Goal: Task Accomplishment & Management: Manage account settings

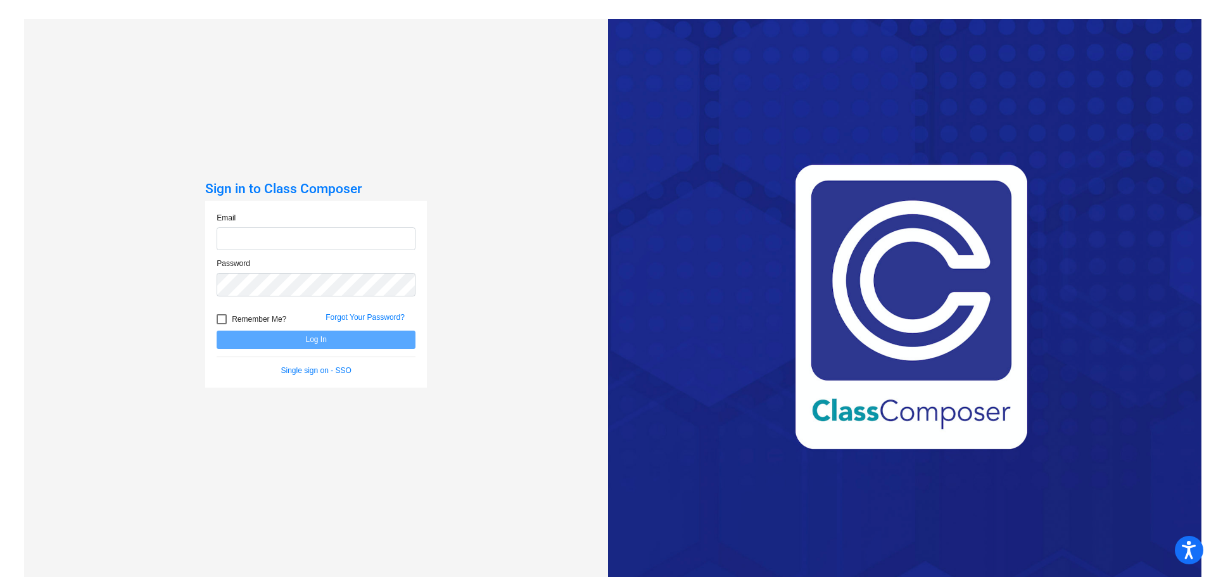
click at [375, 249] on input "email" at bounding box center [316, 238] width 199 height 23
type input "[EMAIL_ADDRESS][DOMAIN_NAME]"
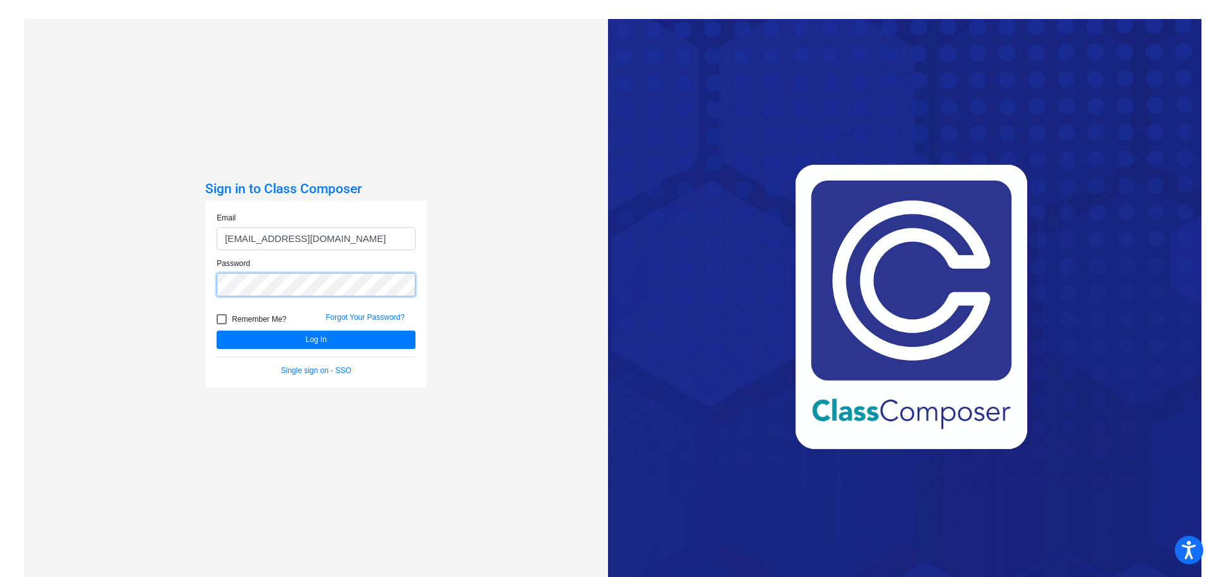
click at [217, 331] on button "Log In" at bounding box center [316, 340] width 199 height 18
click at [350, 338] on button "Log In" at bounding box center [316, 340] width 199 height 18
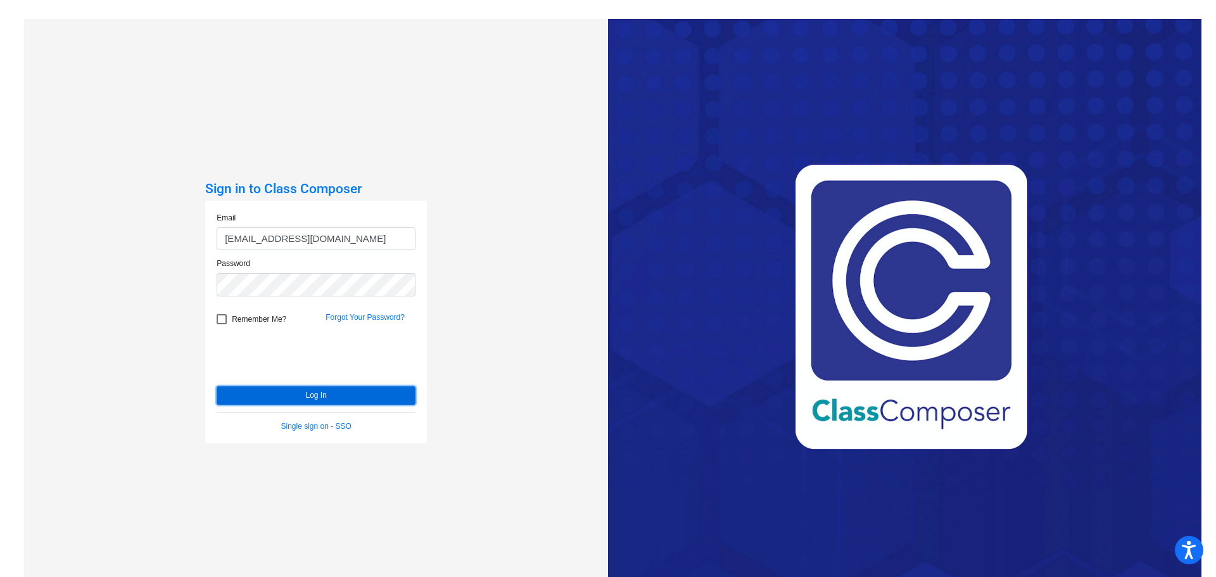
click at [251, 393] on button "Log In" at bounding box center [316, 395] width 199 height 18
click at [326, 427] on link "Single sign on - SSO" at bounding box center [316, 426] width 70 height 9
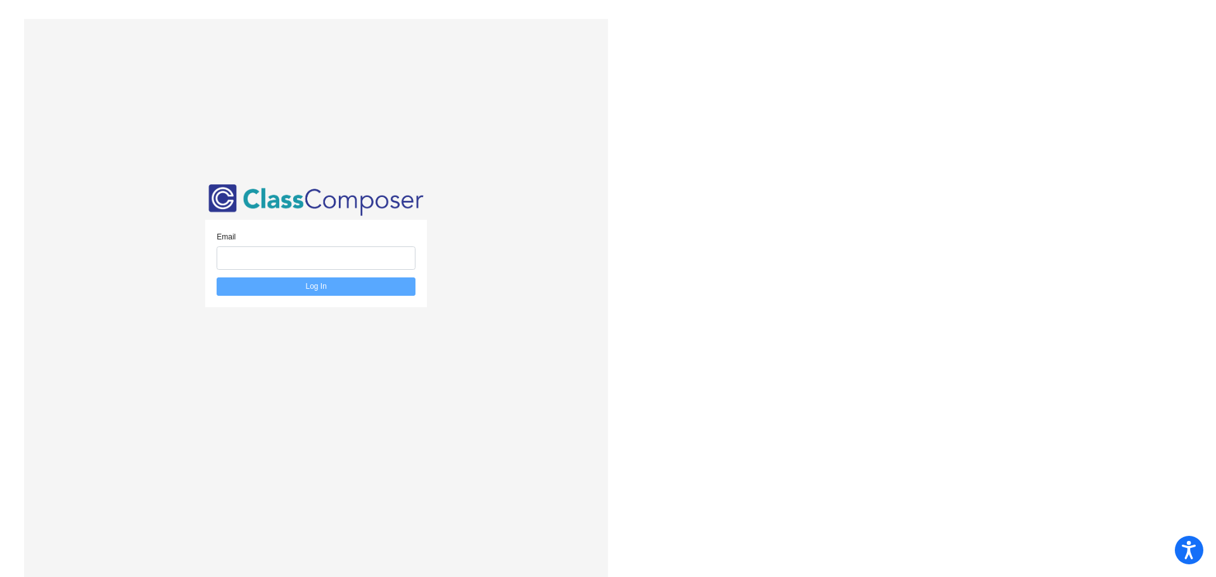
click at [330, 271] on div "Email" at bounding box center [316, 254] width 218 height 46
click at [337, 258] on input "email" at bounding box center [316, 257] width 199 height 23
type input "[EMAIL_ADDRESS][DOMAIN_NAME]"
click at [338, 284] on button "Log In" at bounding box center [316, 286] width 199 height 18
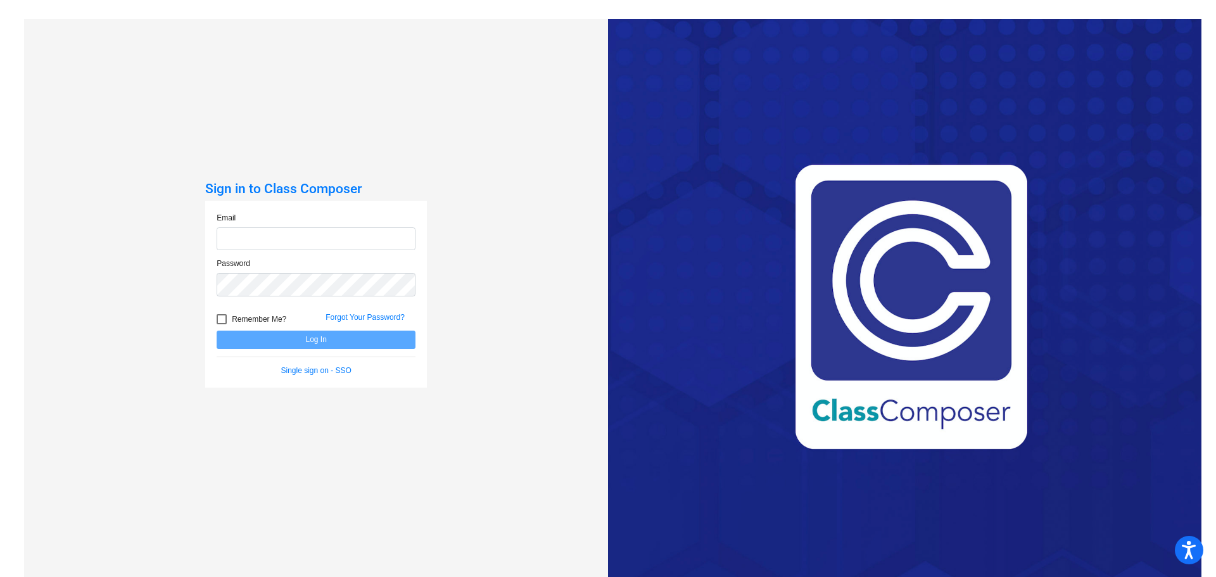
click at [350, 213] on div "Email" at bounding box center [316, 231] width 199 height 39
click at [338, 242] on input "email" at bounding box center [316, 238] width 199 height 23
type input "[EMAIL_ADDRESS][DOMAIN_NAME]"
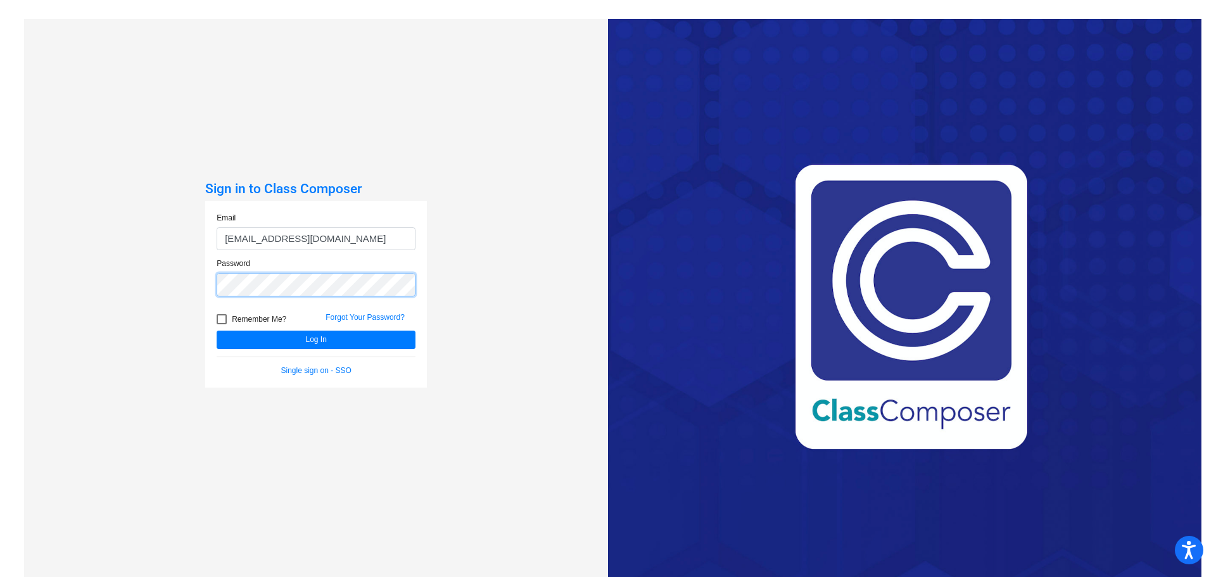
click at [217, 331] on button "Log In" at bounding box center [316, 340] width 199 height 18
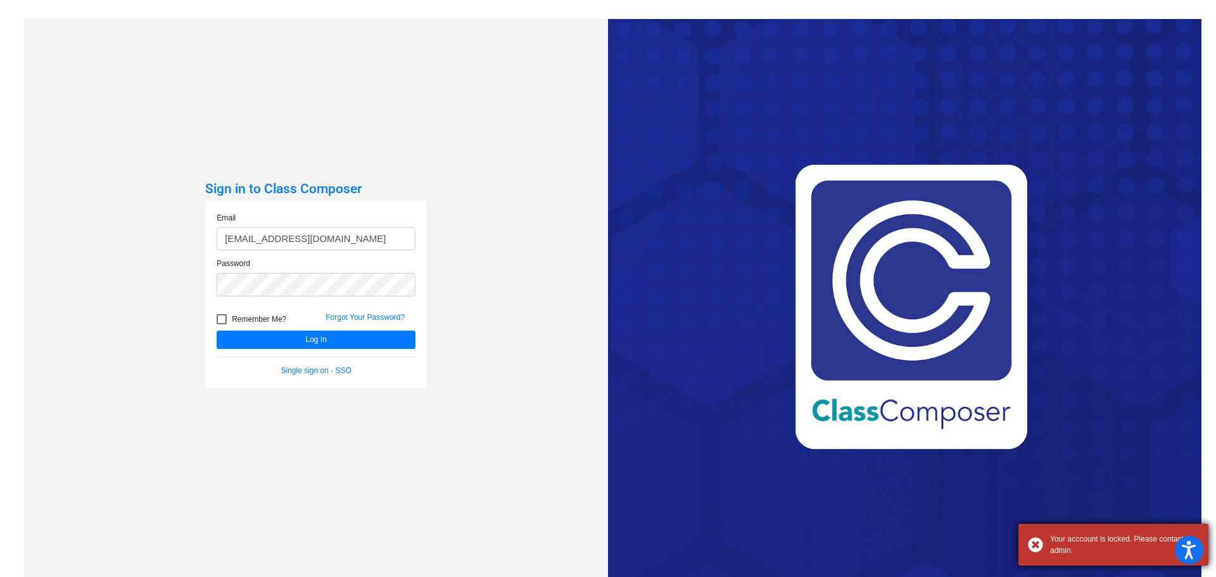
click at [1087, 545] on div "Your acccount is locked. Please contact admin." at bounding box center [1124, 544] width 149 height 23
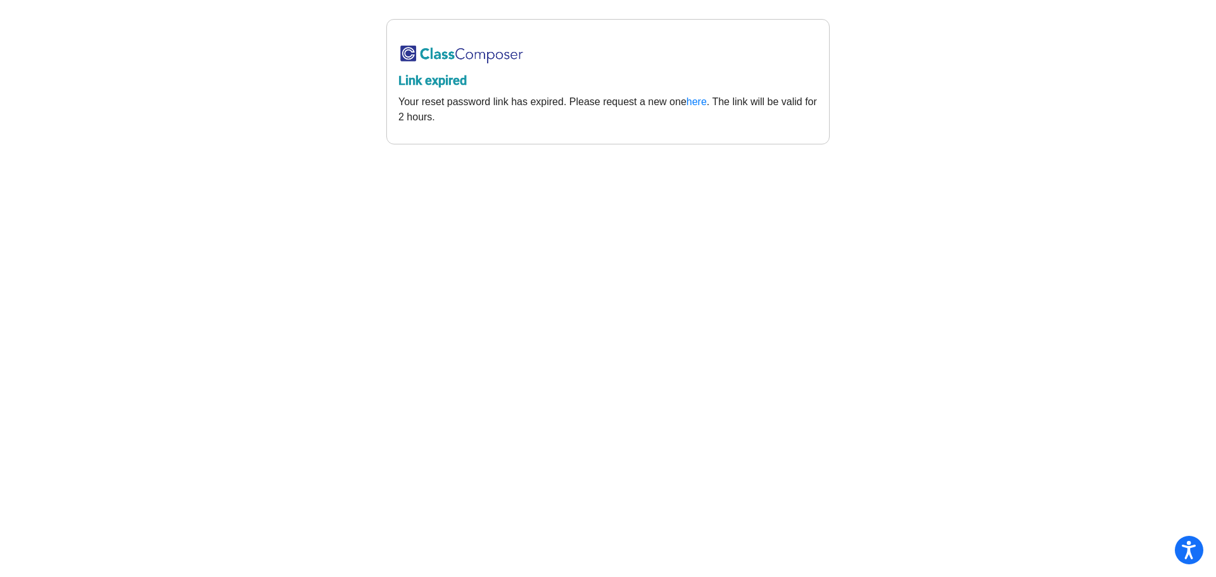
click at [704, 110] on p "Your reset password link has expired. Please request a new one here . The link …" at bounding box center [607, 109] width 419 height 30
click at [702, 97] on link "here" at bounding box center [696, 101] width 20 height 11
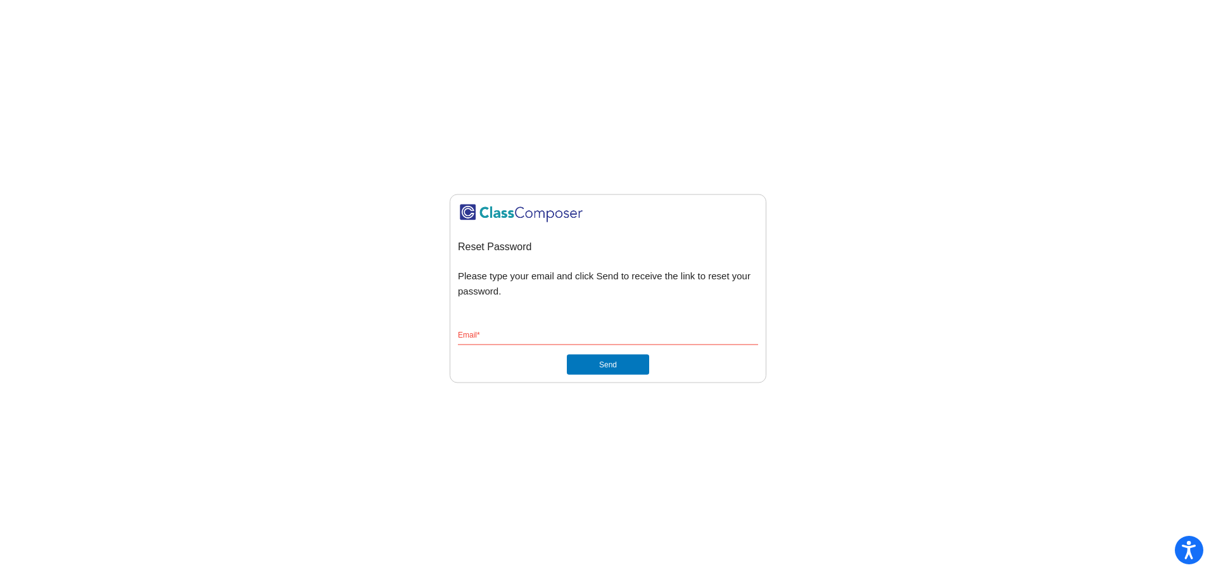
click at [603, 328] on div "Email *" at bounding box center [608, 333] width 300 height 24
click at [605, 333] on input "Email *" at bounding box center [608, 336] width 300 height 11
type input "[EMAIL_ADDRESS][DOMAIN_NAME]"
click at [606, 363] on button "Send" at bounding box center [608, 365] width 82 height 20
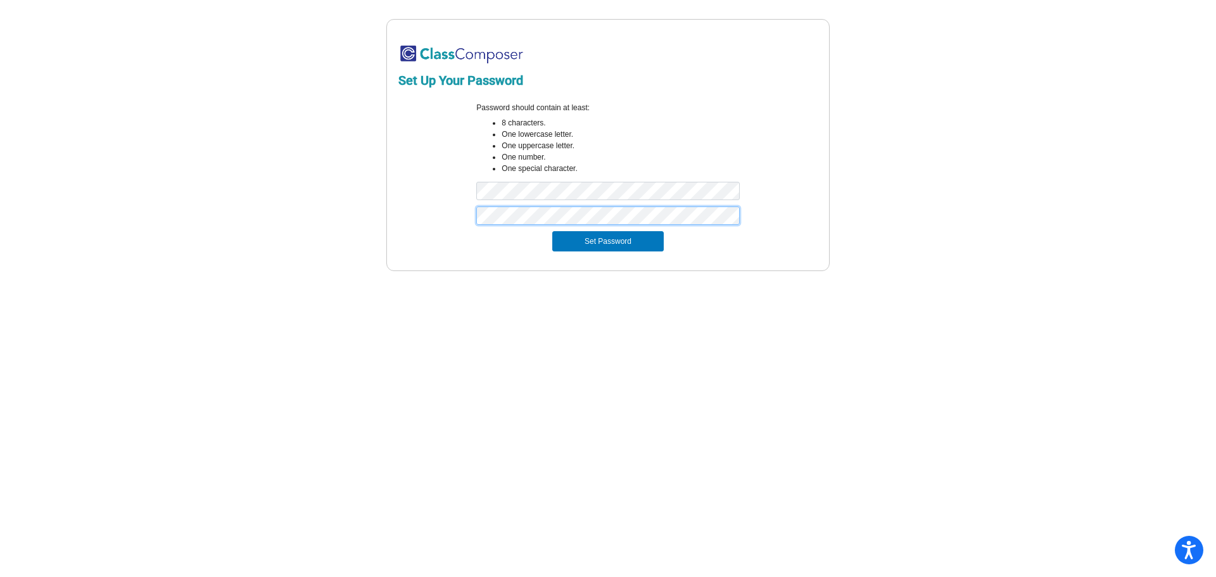
click at [552, 231] on button "Set Password" at bounding box center [607, 241] width 111 height 20
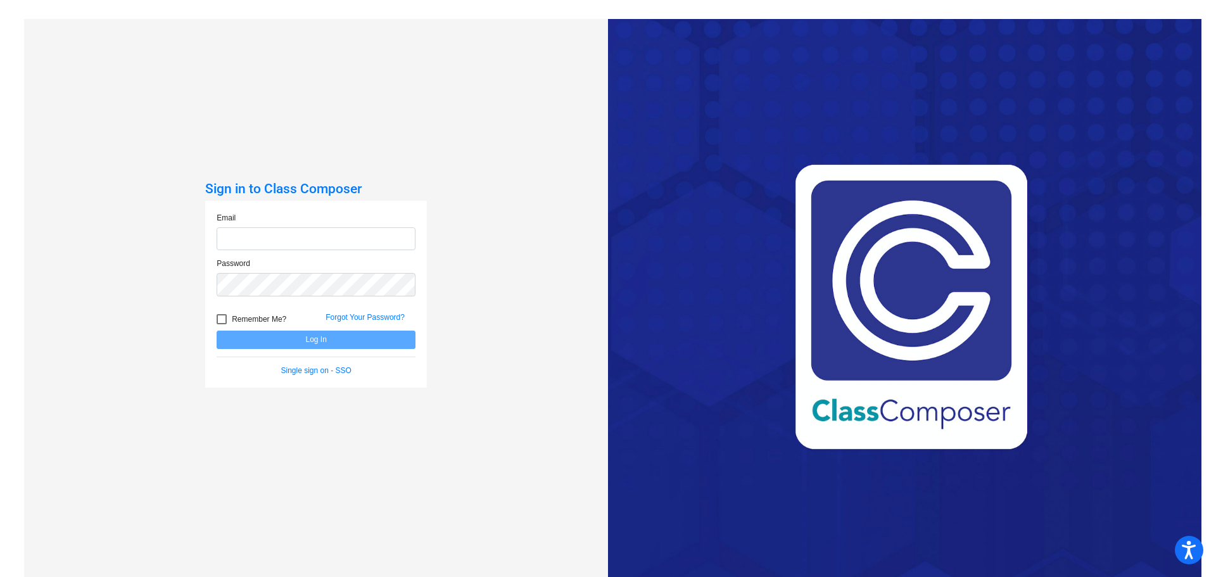
click at [298, 242] on input "email" at bounding box center [316, 238] width 199 height 23
type input "[EMAIL_ADDRESS][DOMAIN_NAME]"
click at [252, 315] on span "Remember Me?" at bounding box center [259, 319] width 54 height 15
click at [222, 324] on input "Remember Me?" at bounding box center [221, 324] width 1 height 1
checkbox input "true"
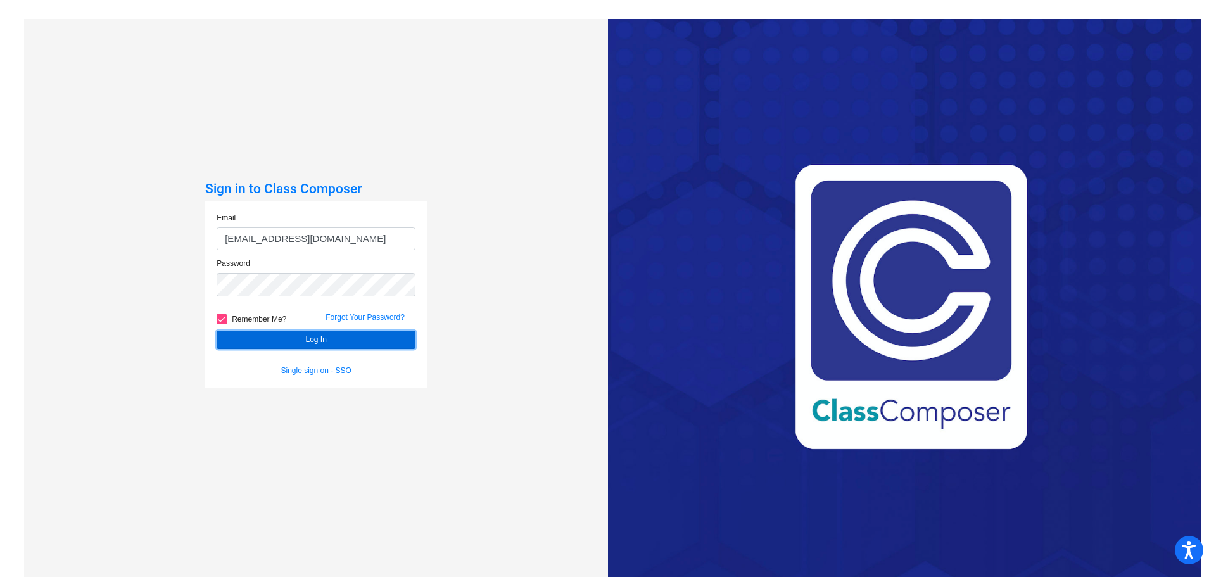
click at [254, 347] on button "Log In" at bounding box center [316, 340] width 199 height 18
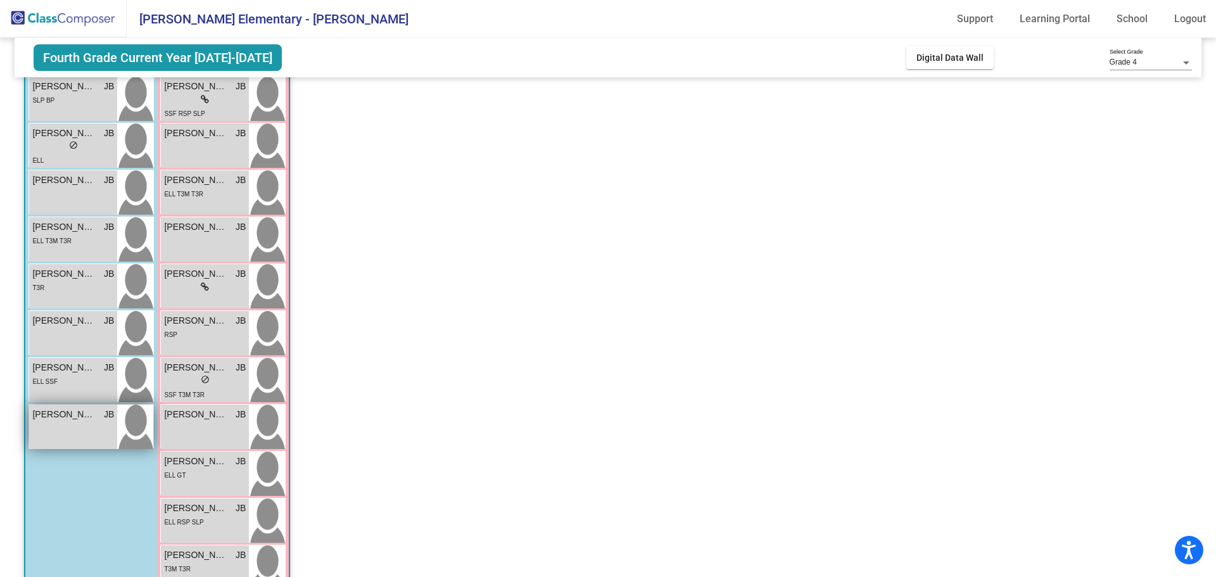
scroll to position [63, 0]
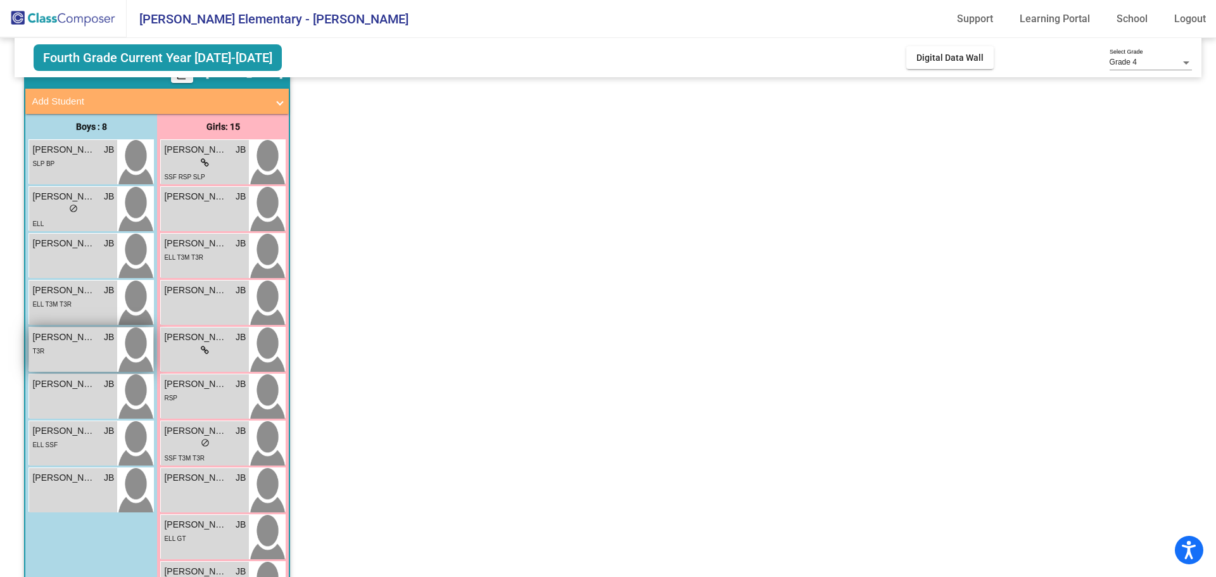
click at [73, 349] on div "T3R" at bounding box center [73, 350] width 82 height 13
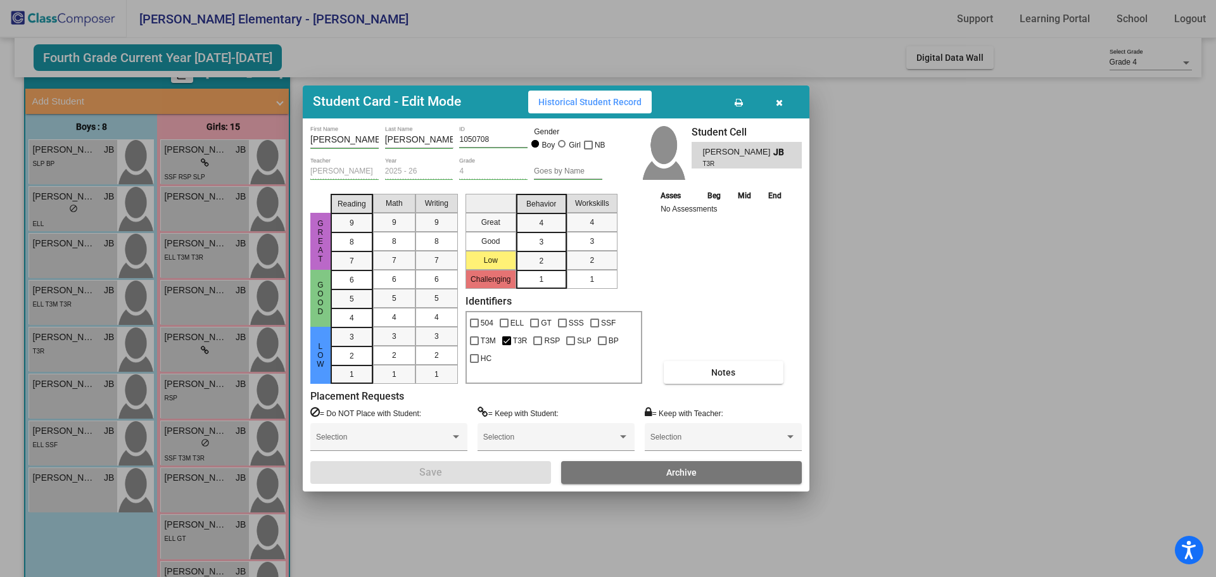
click at [705, 368] on button "Notes" at bounding box center [724, 372] width 120 height 23
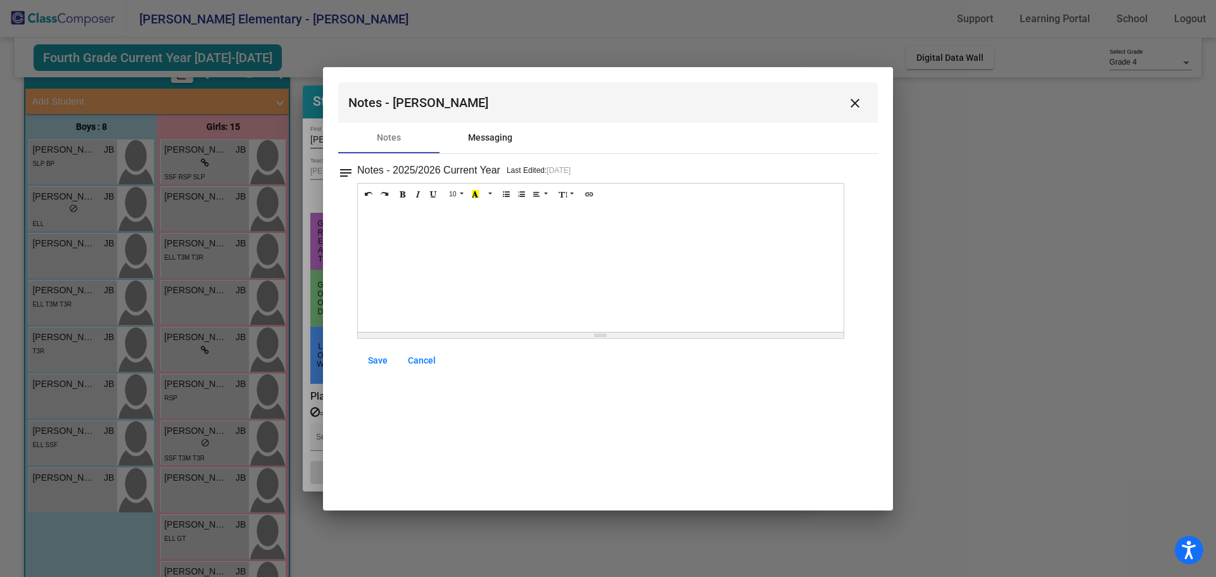
click at [476, 136] on div "Messaging" at bounding box center [490, 137] width 44 height 13
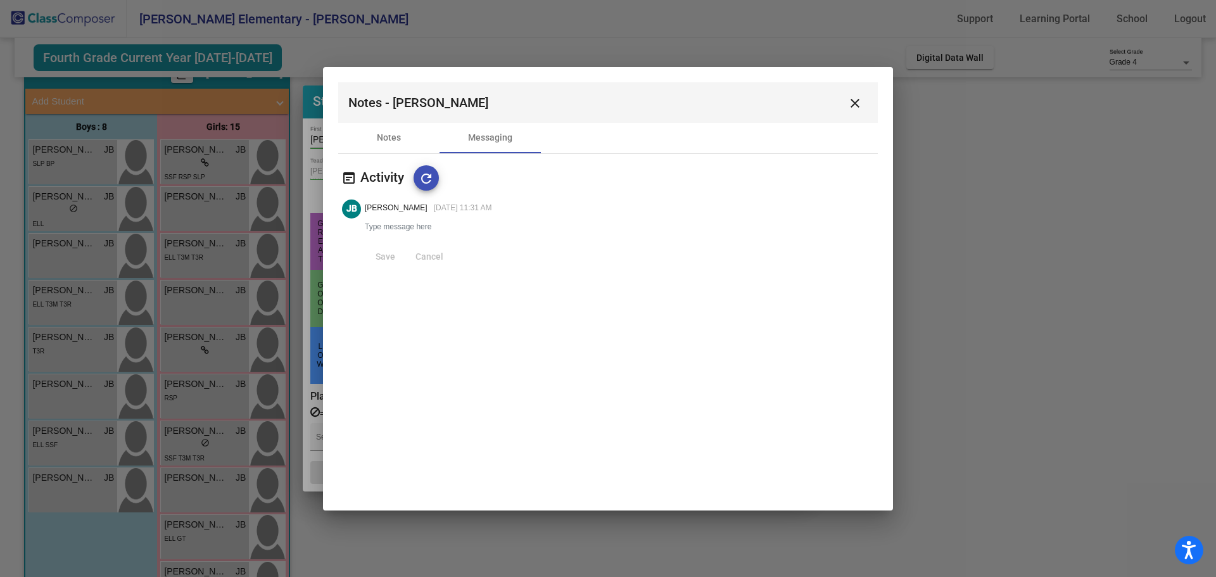
click at [861, 92] on button "close" at bounding box center [854, 102] width 25 height 25
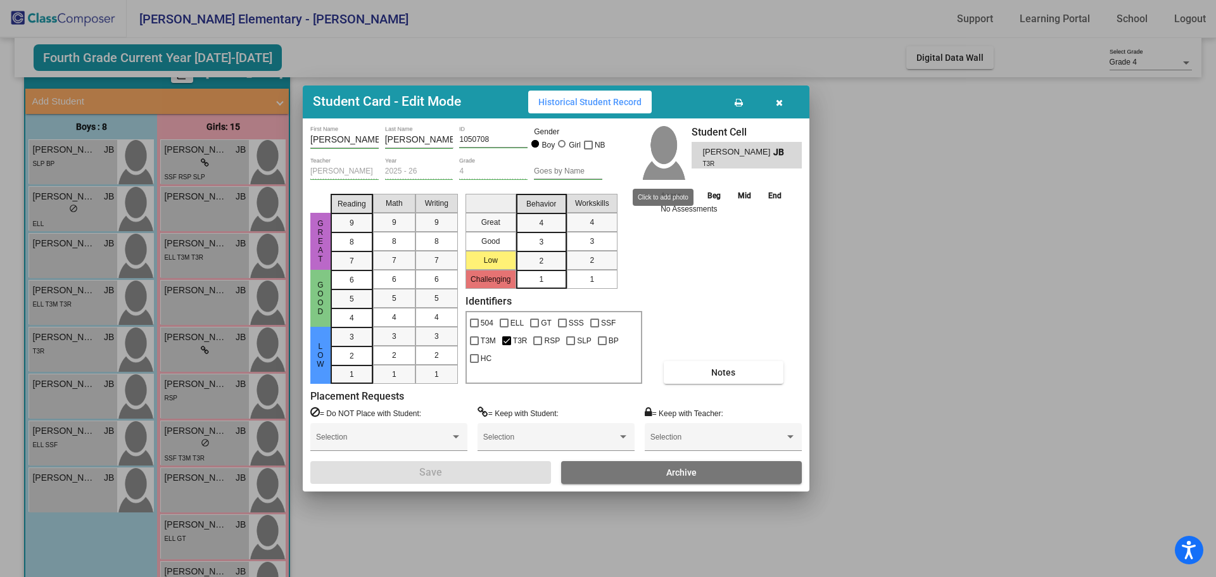
click at [621, 103] on span "Historical Student Record" at bounding box center [589, 102] width 103 height 10
click at [982, 288] on div at bounding box center [608, 288] width 1216 height 577
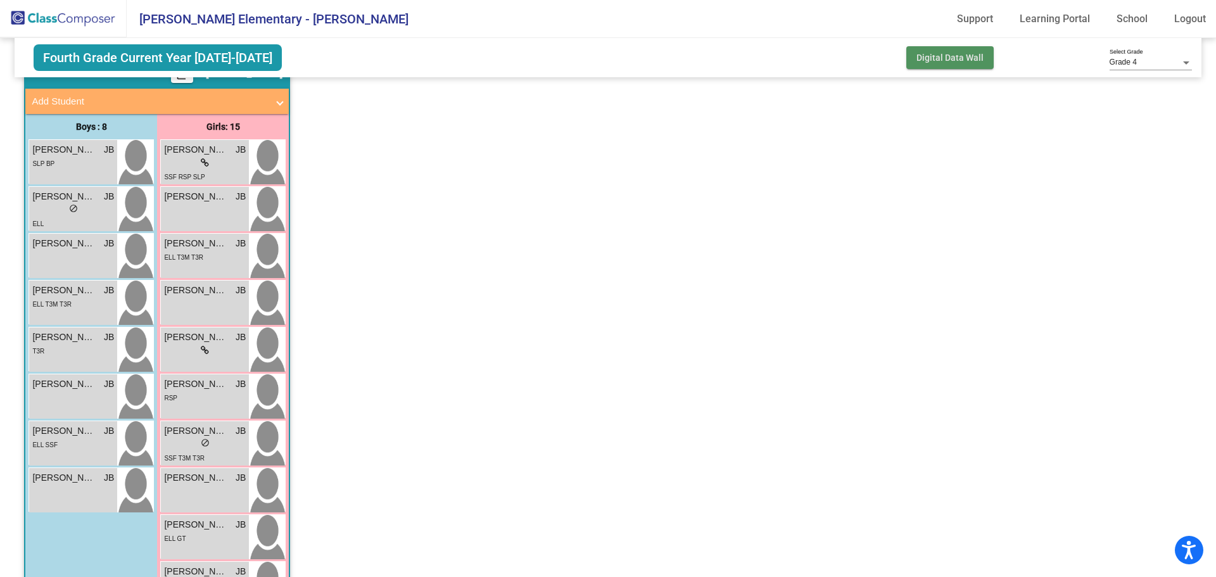
click at [951, 65] on button "Digital Data Wall" at bounding box center [949, 57] width 87 height 23
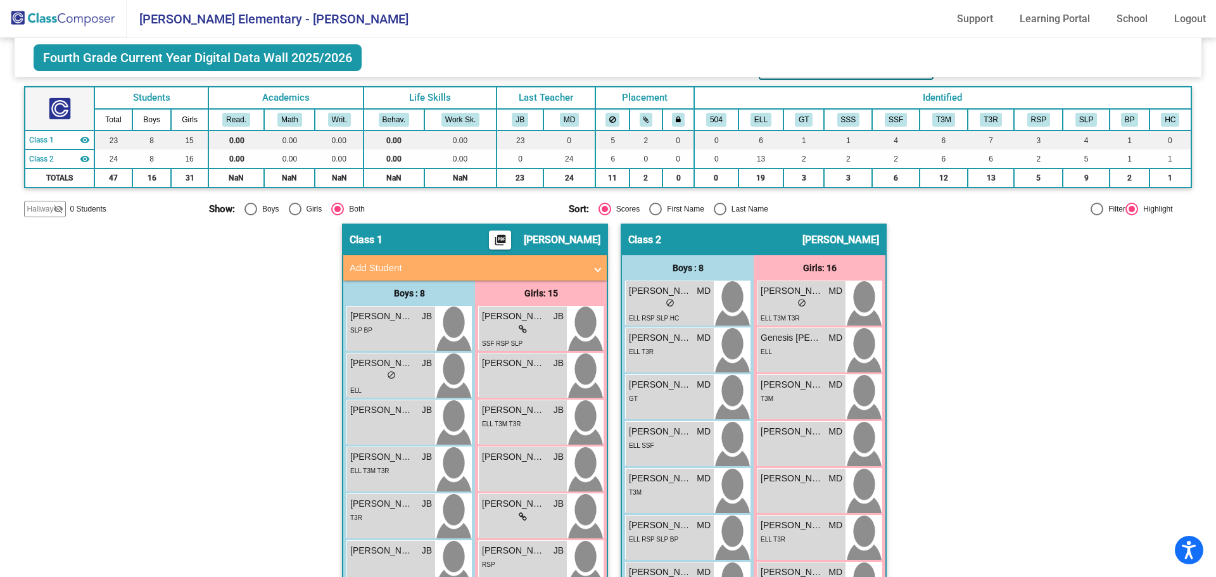
scroll to position [0, 0]
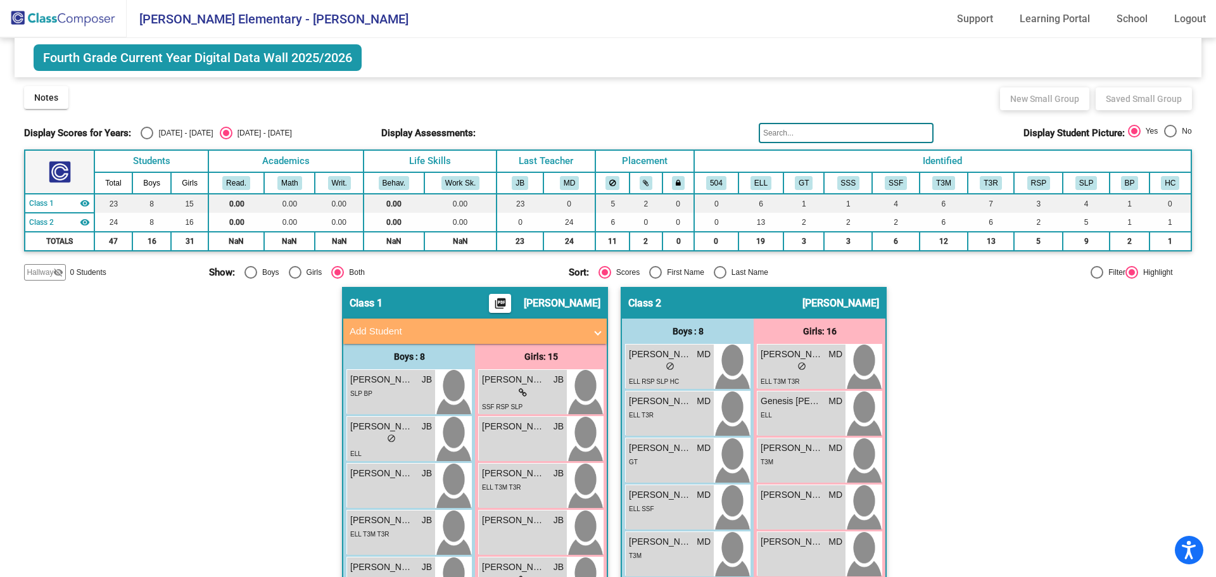
click at [165, 130] on div "[DATE] - [DATE]" at bounding box center [183, 132] width 60 height 11
click at [147, 139] on input "[DATE] - [DATE]" at bounding box center [146, 139] width 1 height 1
radio input "true"
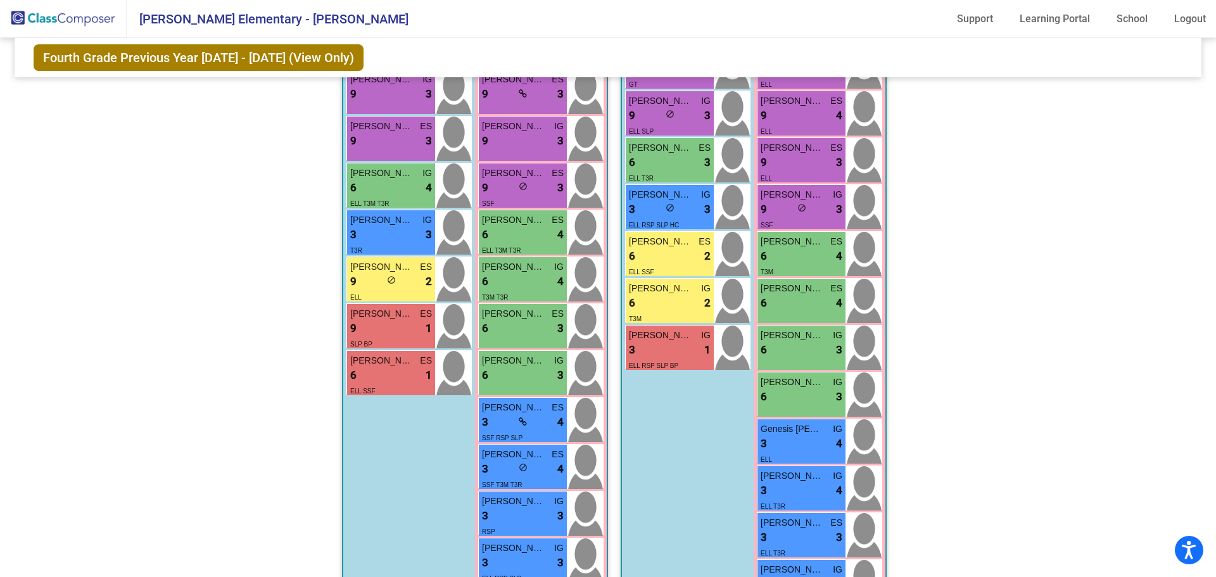
scroll to position [281, 0]
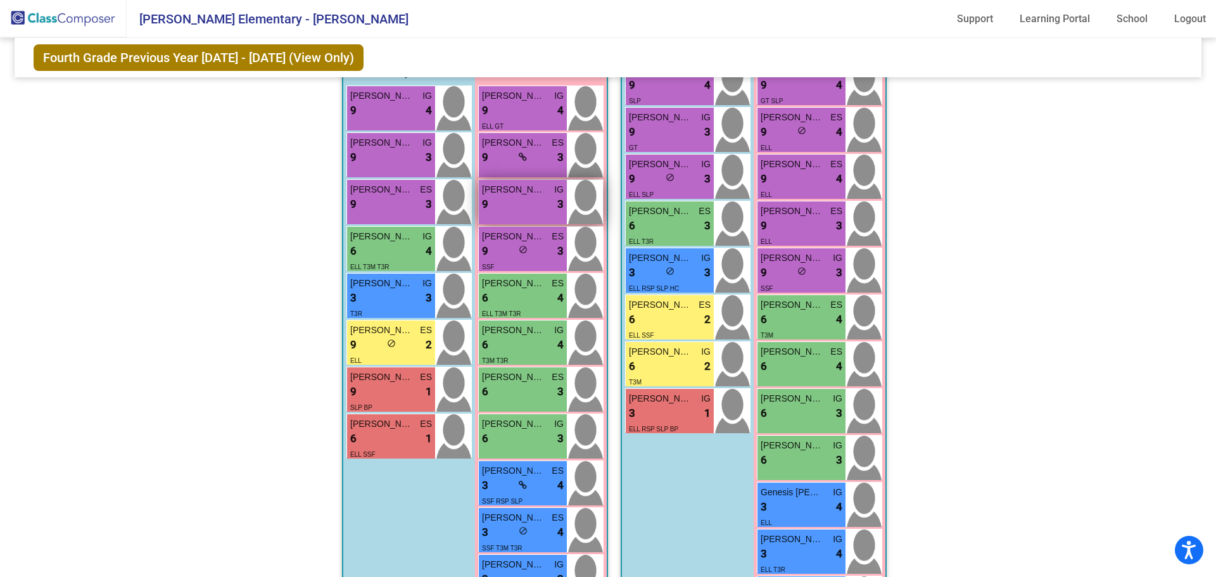
click at [535, 198] on div "9 lock do_not_disturb_alt 3" at bounding box center [523, 204] width 82 height 16
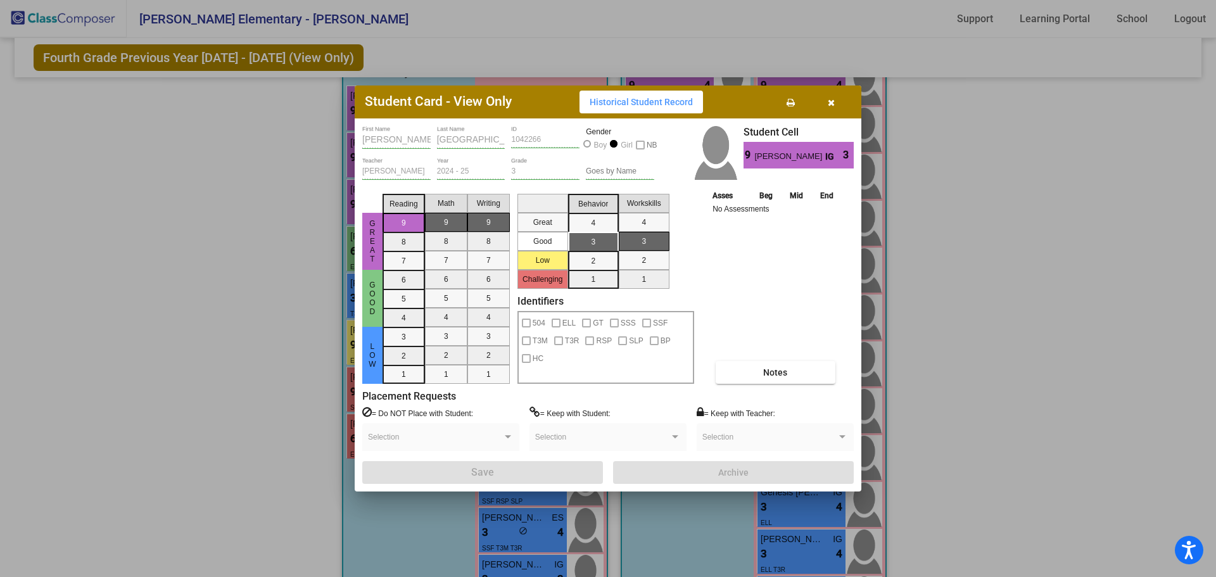
click at [824, 101] on button "button" at bounding box center [831, 102] width 41 height 23
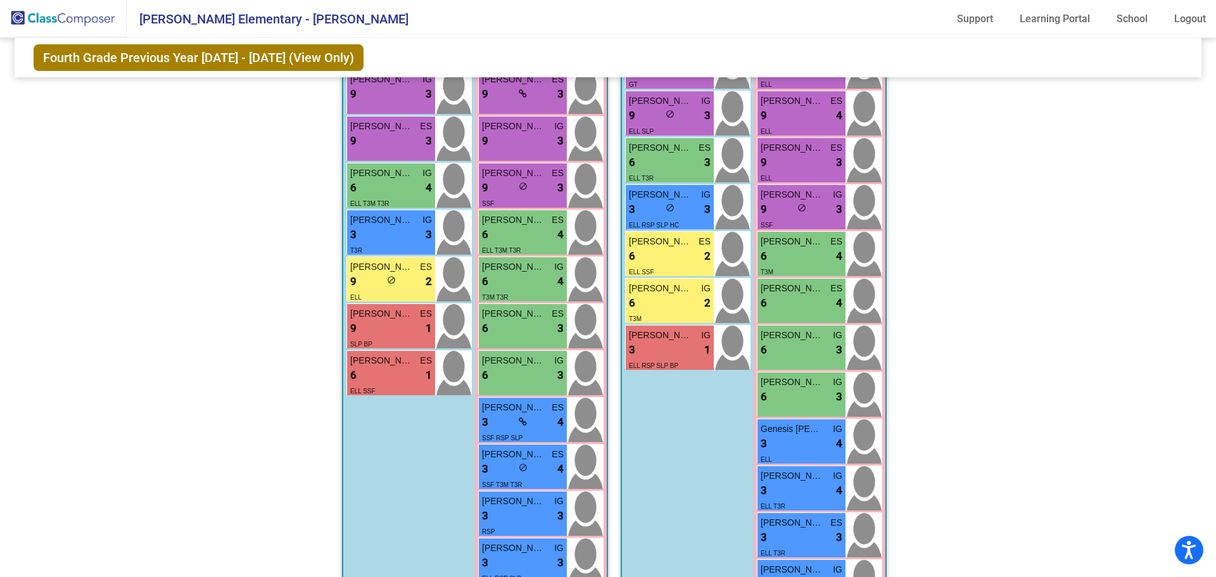
scroll to position [155, 0]
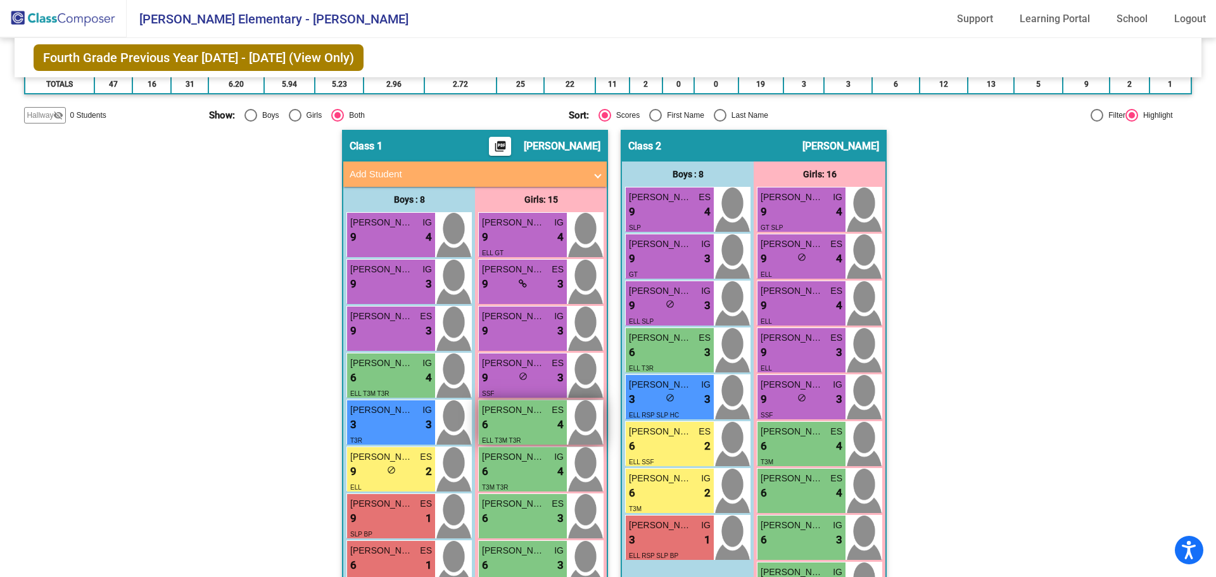
click at [517, 439] on div "ELL T3M T3R" at bounding box center [523, 439] width 82 height 13
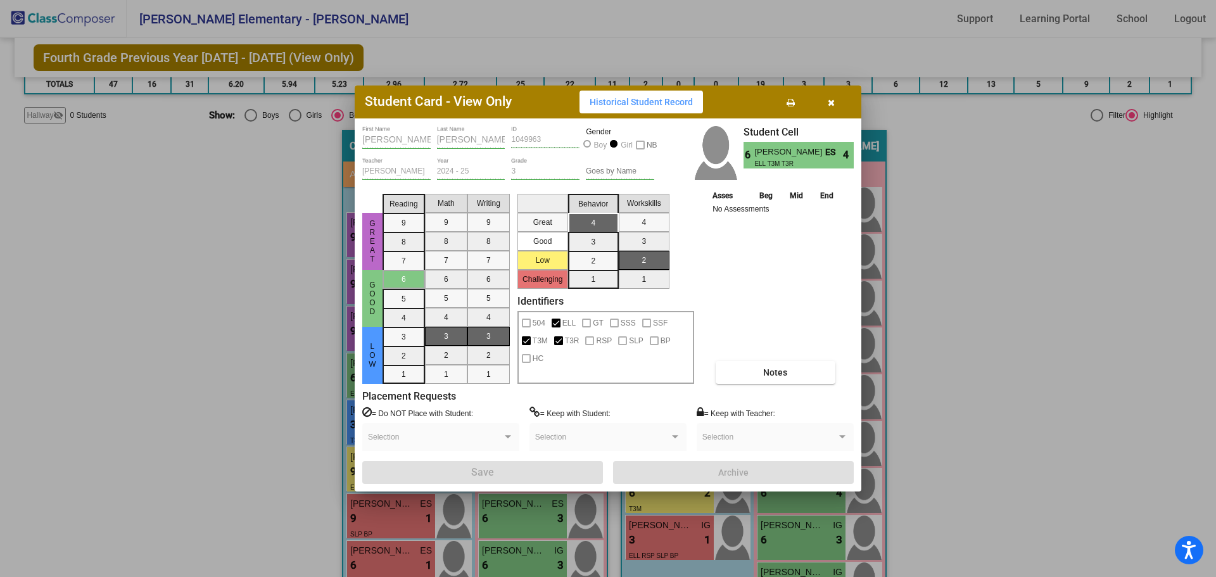
click at [842, 103] on button "button" at bounding box center [831, 102] width 41 height 23
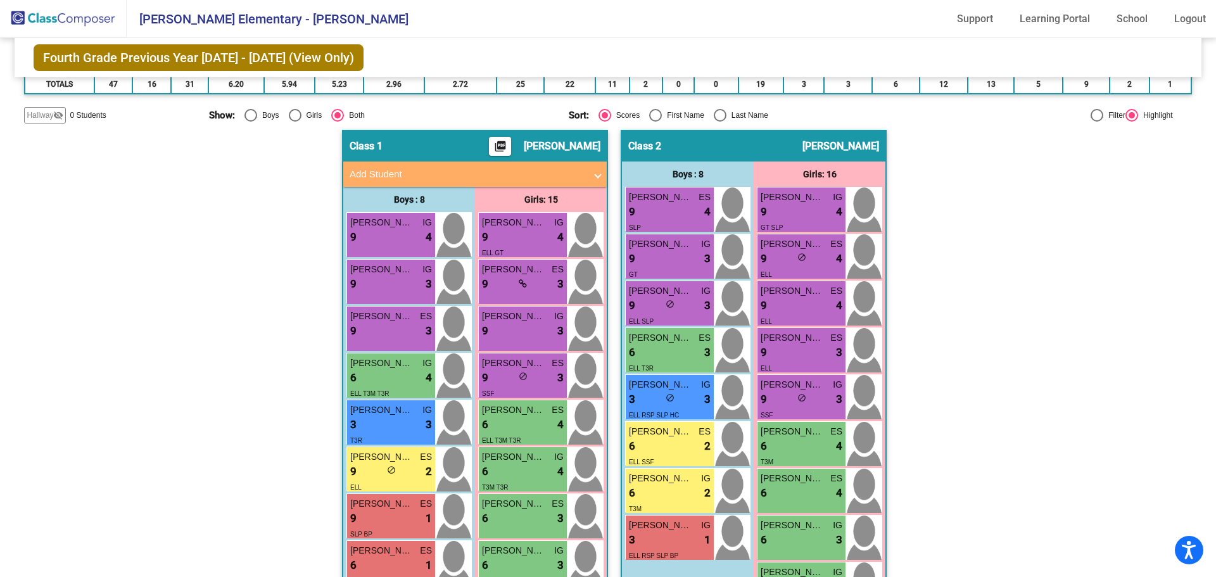
scroll to position [0, 0]
